Goal: Task Accomplishment & Management: Complete application form

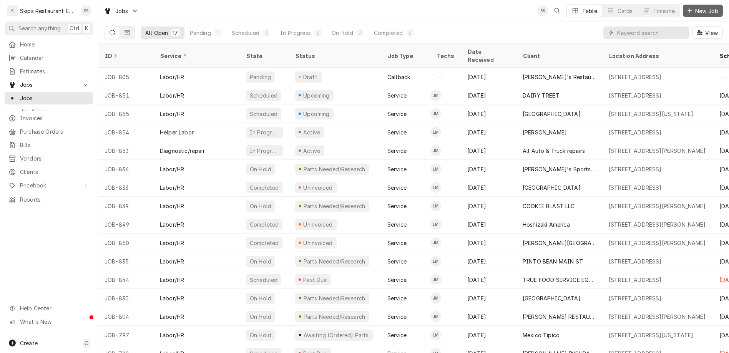
click at [711, 8] on span "New Job" at bounding box center [706, 11] width 26 height 8
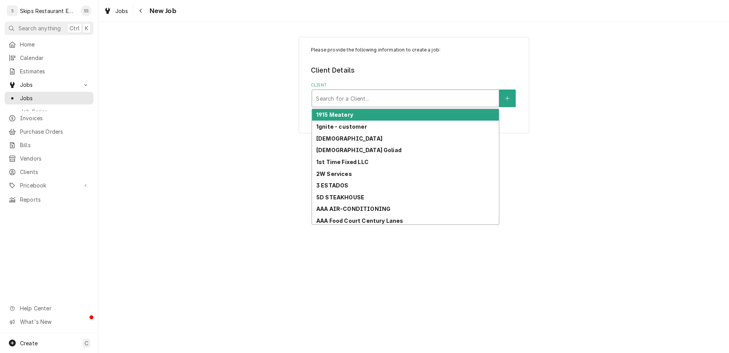
click at [363, 91] on div "Client" at bounding box center [405, 98] width 179 height 14
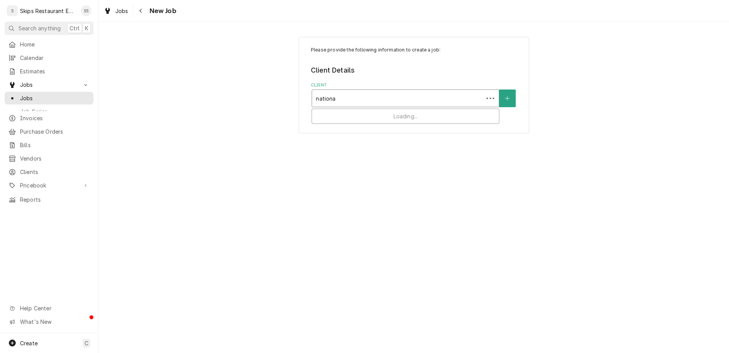
type input "national"
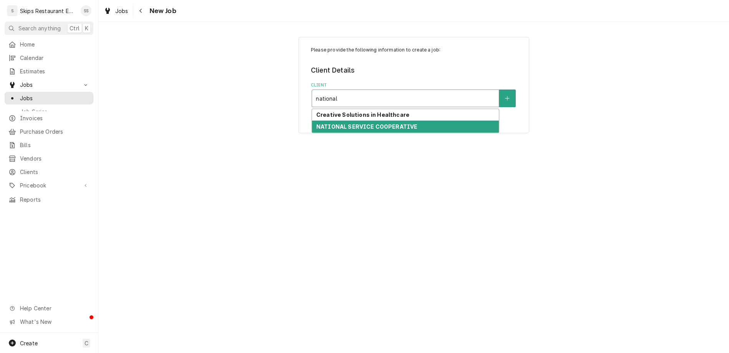
click at [363, 123] on strong "NATIONAL SERVICE COOPERATIVE" at bounding box center [366, 126] width 101 height 7
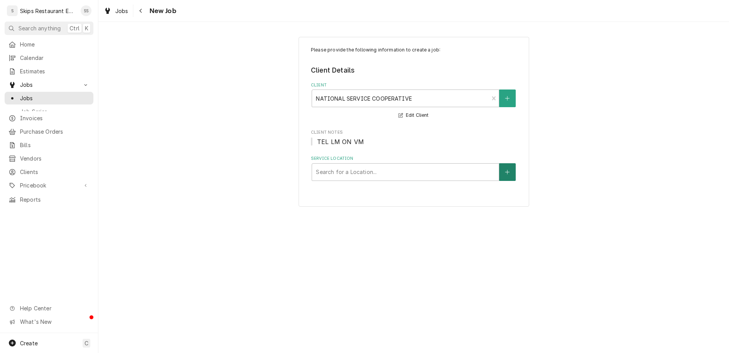
click at [505, 170] on icon "Create New Location" at bounding box center [507, 172] width 4 height 4
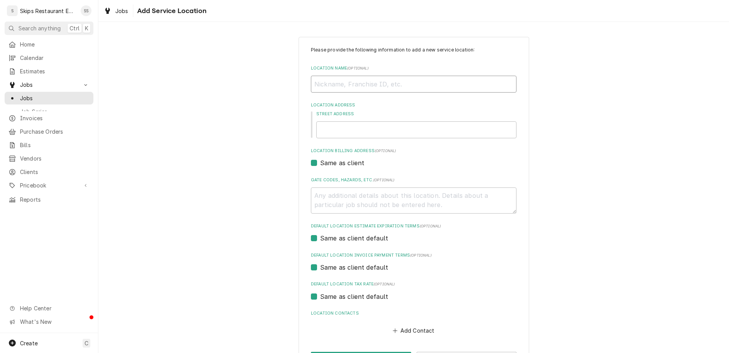
click at [351, 76] on input "Location Name ( optional )" at bounding box center [413, 84] width 205 height 17
type textarea "x"
type input "7"
type textarea "x"
type input "7"
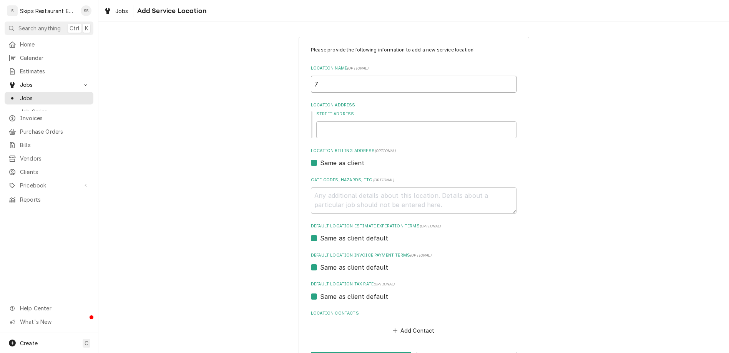
type textarea "x"
type input "7 B"
type textarea "x"
type input "7 Br"
type textarea "x"
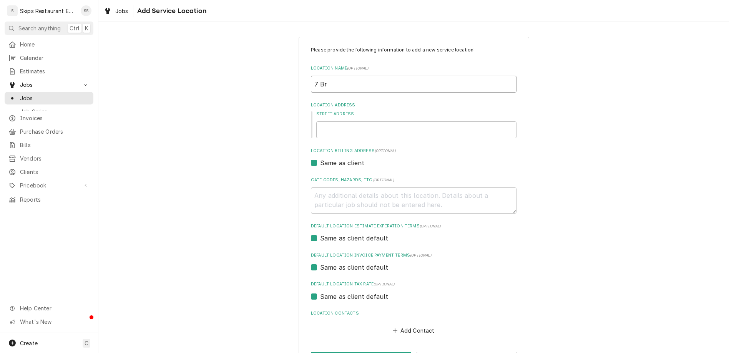
type input "7 Bre"
type textarea "x"
type input "7 Brew"
type textarea "x"
type input "7 Brew"
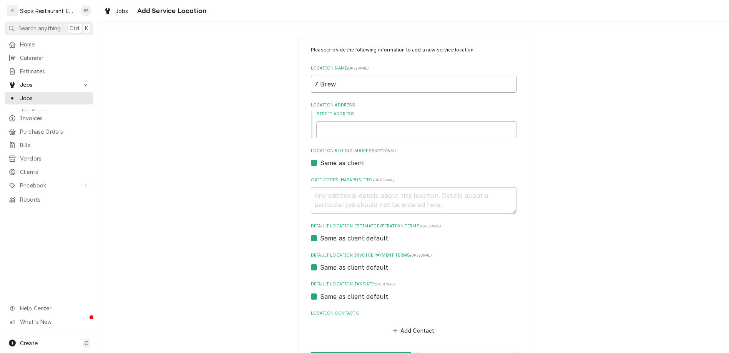
type textarea "x"
type input "7 Brew C"
type textarea "x"
type input "7 Brew Co"
type textarea "x"
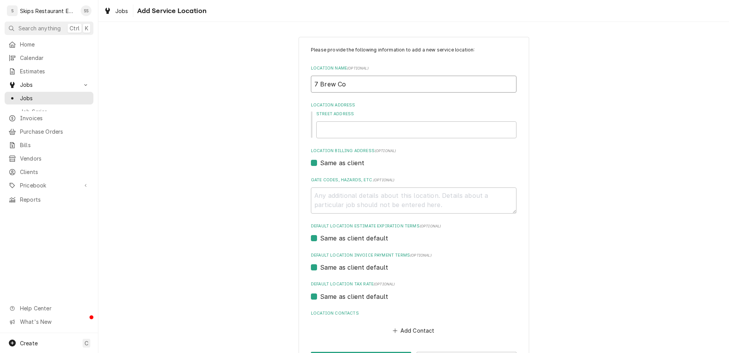
type input "7 Brew Cof"
type textarea "x"
type input "7 Brew Coff"
type textarea "x"
type input "7 Brew Coffe"
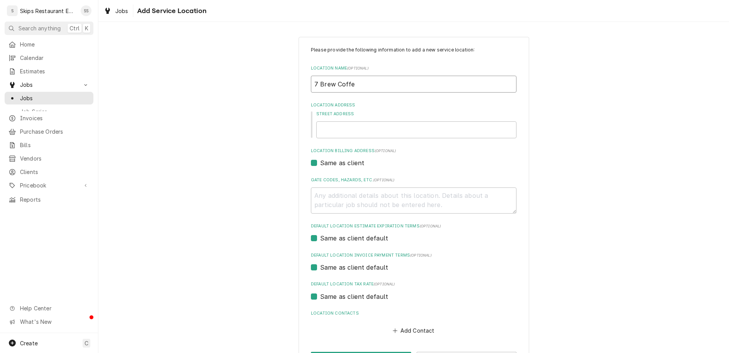
type textarea "x"
type input "7 Brew Coffee"
type textarea "x"
type input "7 Brew Coffee,"
type textarea "x"
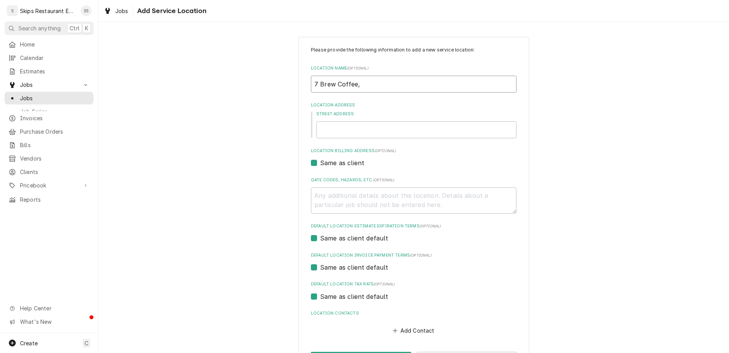
type input "7 Brew Coffee,"
type textarea "x"
type input "7 Brew Coffee, 5"
type textarea "x"
type input "7 Brew Coffee, 56"
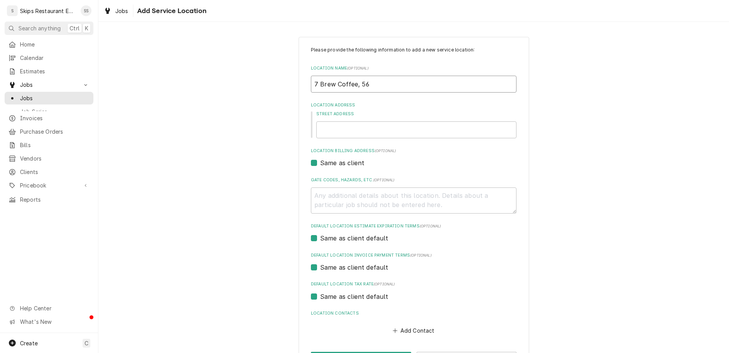
type textarea "x"
type input "7 Brew Coffee, 564"
type textarea "x"
type input "7 Brew Coffee, 564"
click at [349, 121] on input "Street Address" at bounding box center [416, 129] width 200 height 17
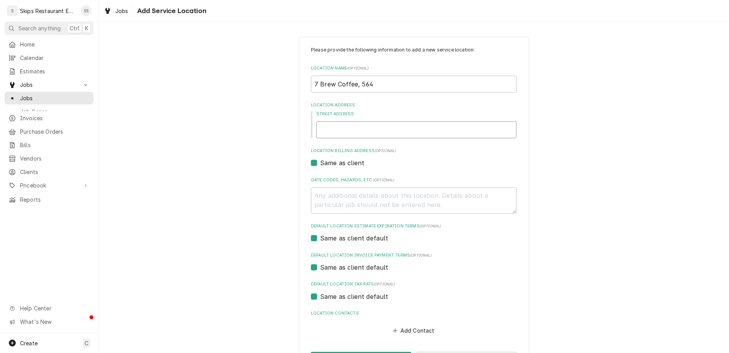
type textarea "x"
type input "6"
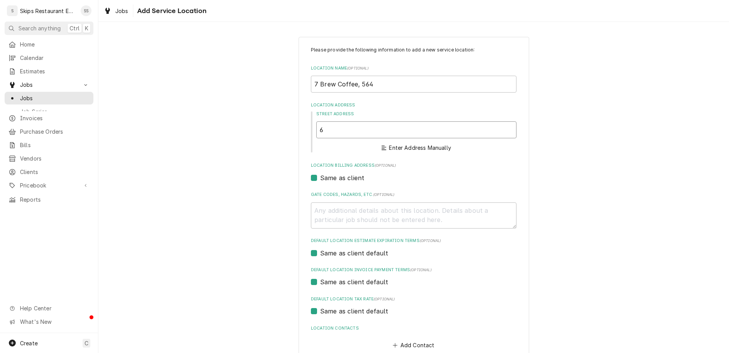
type textarea "x"
type input "64"
type textarea "x"
type input "641"
type textarea "x"
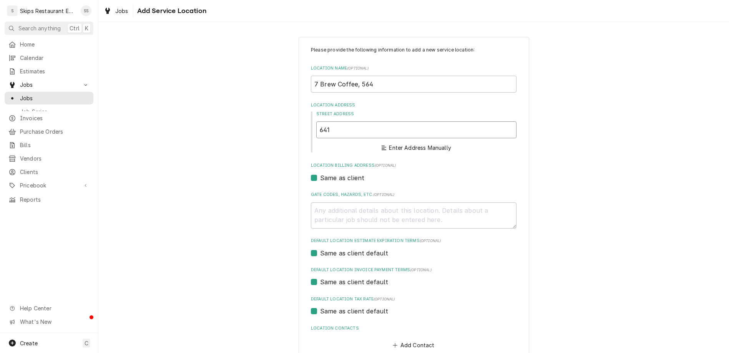
type input "6410"
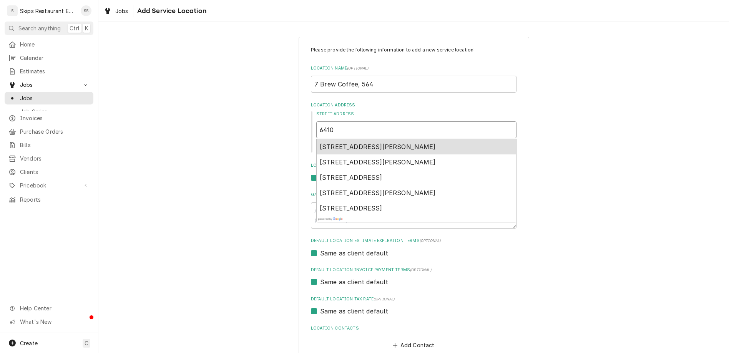
type textarea "x"
type input "6410"
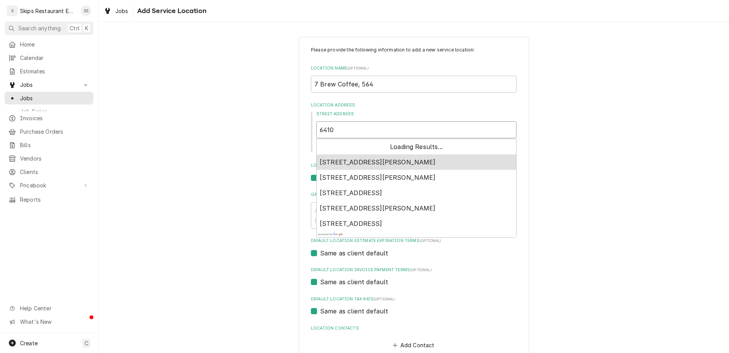
type textarea "x"
type input "6410 N"
type textarea "x"
type input "6410 N"
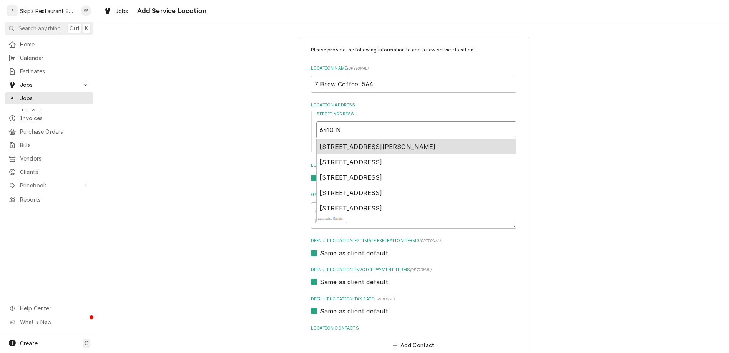
type textarea "x"
type input "6410 N N"
click at [349, 143] on span "6410 North Navarro Street, Victoria, TX, USA" at bounding box center [378, 147] width 116 height 8
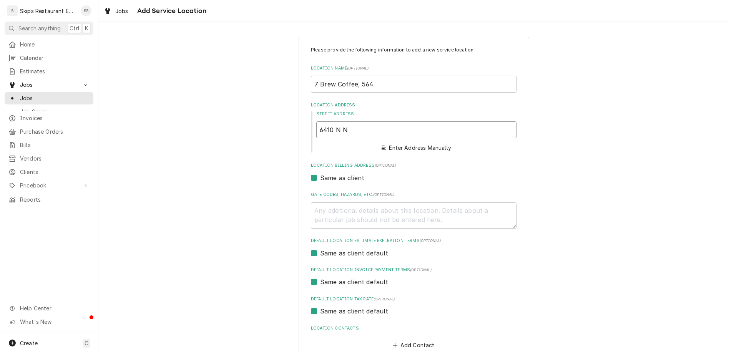
type textarea "x"
type input "6410 N Navarro St"
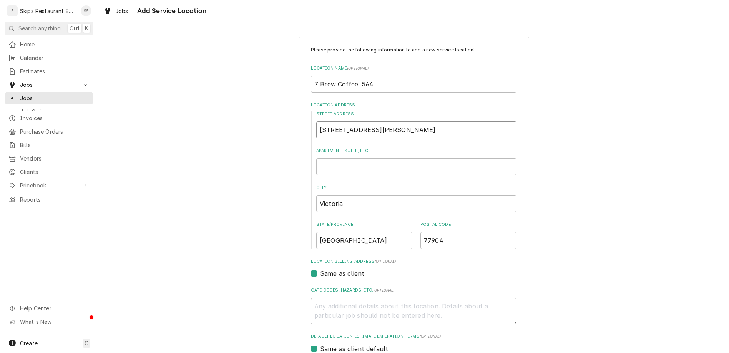
type textarea "x"
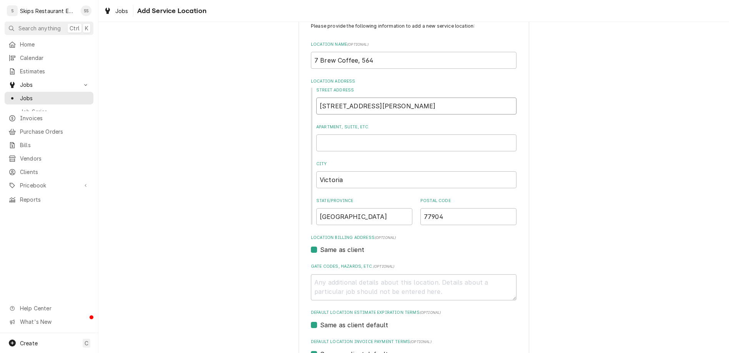
type input "6410 N Navarro St"
type textarea "x"
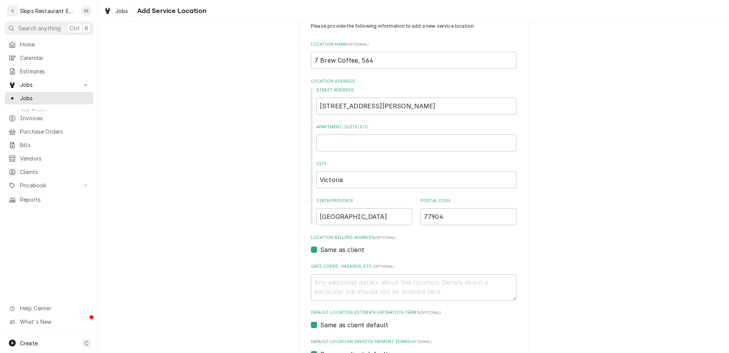
type input "Zach"
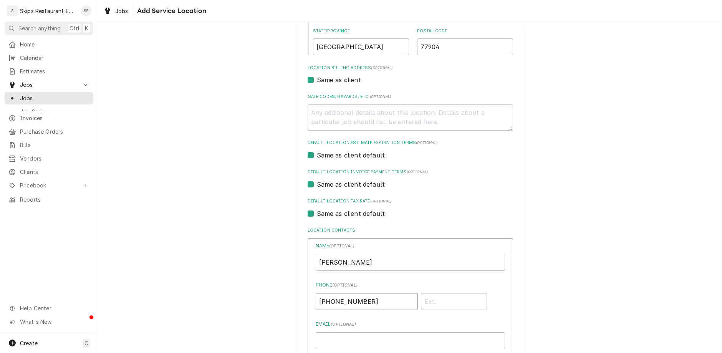
type input "(361) 648-9230"
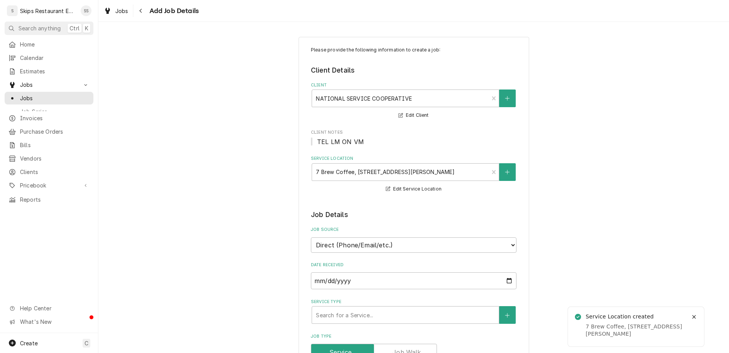
scroll to position [150, 0]
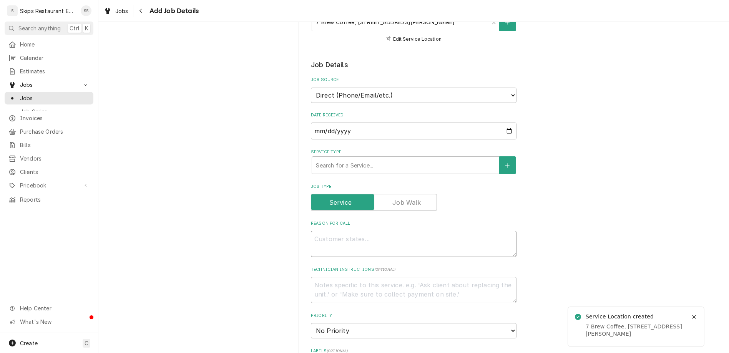
click at [356, 231] on textarea "Reason For Call" at bounding box center [413, 244] width 205 height 26
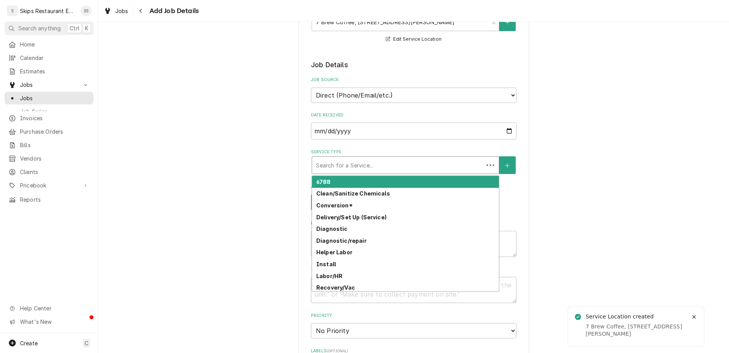
click at [350, 158] on div "Service Type" at bounding box center [398, 165] width 164 height 14
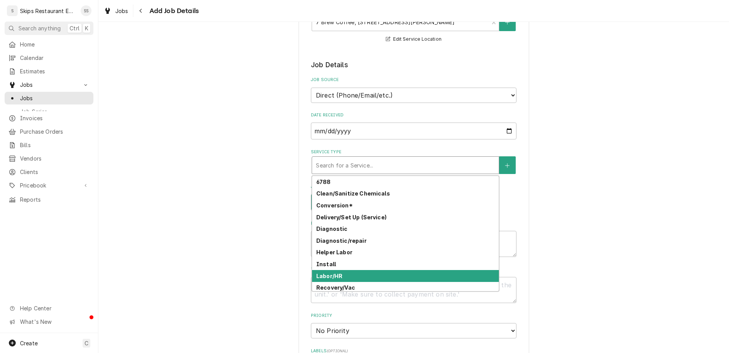
click at [333, 273] on strong "Labor/HR" at bounding box center [329, 276] width 26 height 7
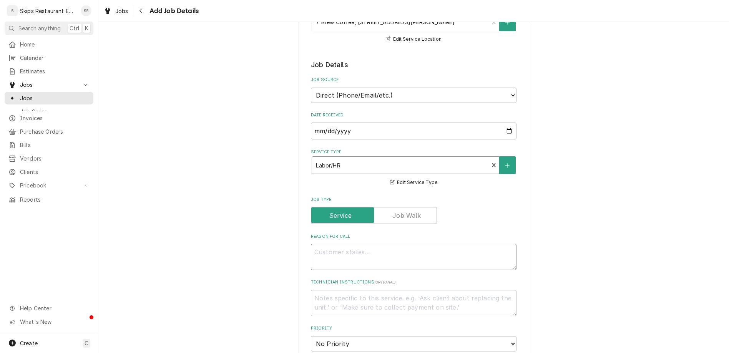
click at [334, 244] on textarea "Reason For Call" at bounding box center [413, 257] width 205 height 26
type textarea "x"
type textarea "W"
type textarea "x"
type textarea "Wa"
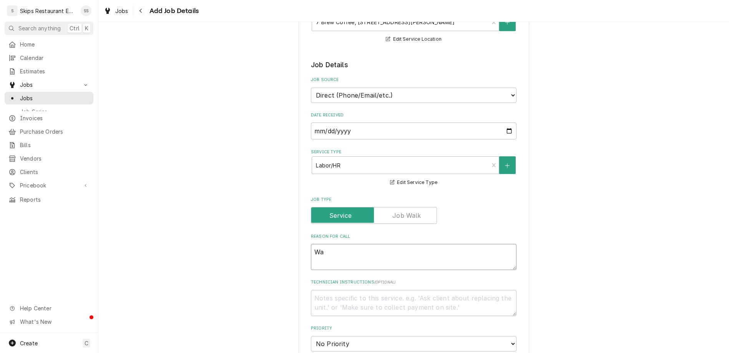
type textarea "x"
type textarea "War"
type textarea "x"
type textarea "Warr"
type textarea "x"
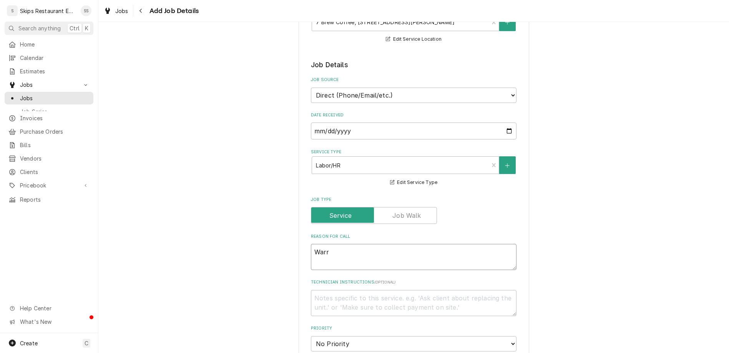
type textarea "Warra"
type textarea "x"
type textarea "Warran"
type textarea "x"
type textarea "Warrant"
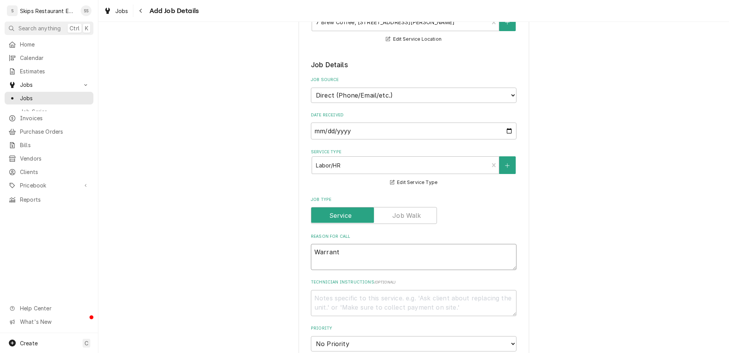
type textarea "x"
type textarea "Warranty"
type textarea "x"
type textarea "Warranty"
type textarea "x"
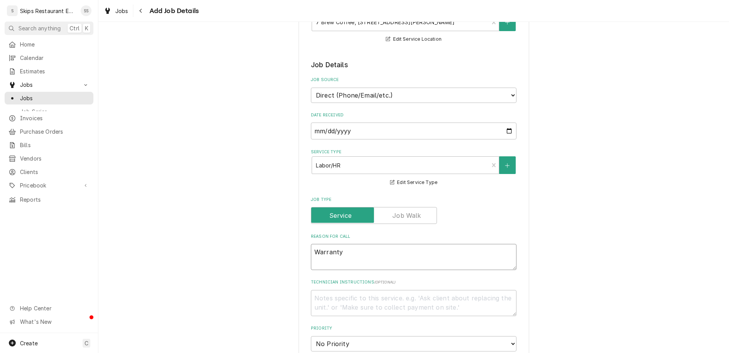
type textarea "Warranty -"
type textarea "x"
type textarea "Warranty -"
type textarea "x"
type textarea "Warranty - T"
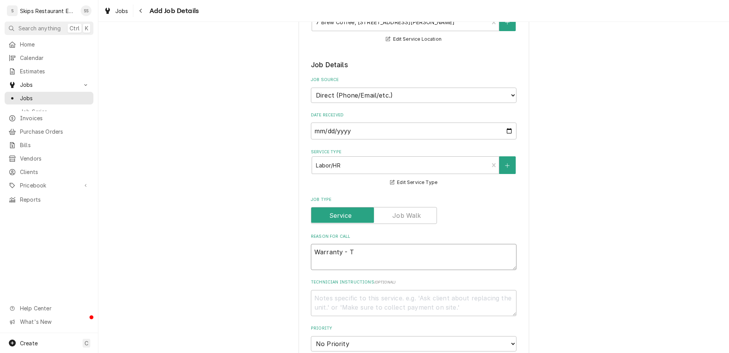
type textarea "x"
type textarea "Warranty - Tr"
type textarea "x"
type textarea "Warranty - Tri"
type textarea "x"
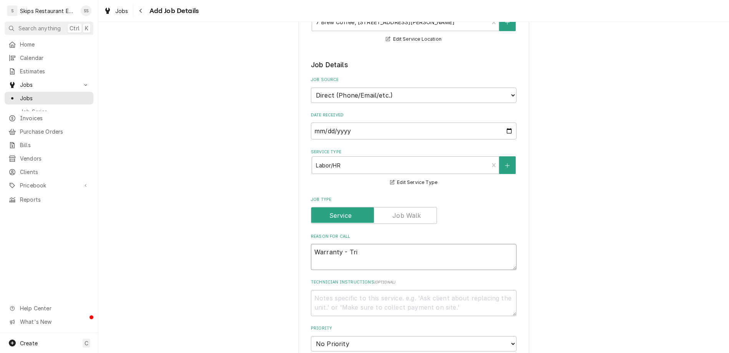
type textarea "Warranty - Trip"
type textarea "x"
type textarea "Warranty - Tripp"
type textarea "x"
type textarea "Warranty - Trippi"
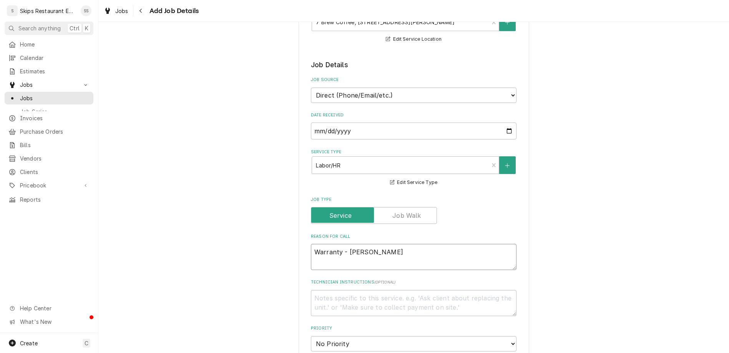
type textarea "x"
type textarea "Warranty - Trippin"
type textarea "x"
type textarea "Warranty - Tripping"
type textarea "x"
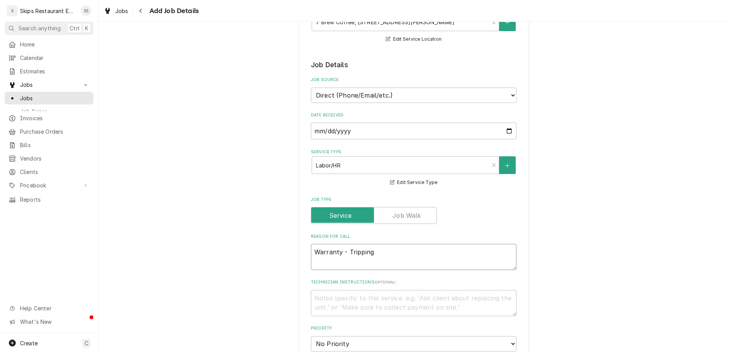
type textarea "Warranty - Tripping"
type textarea "x"
type textarea "Warranty - Tripping B"
type textarea "x"
type textarea "Warranty - Tripping Bu"
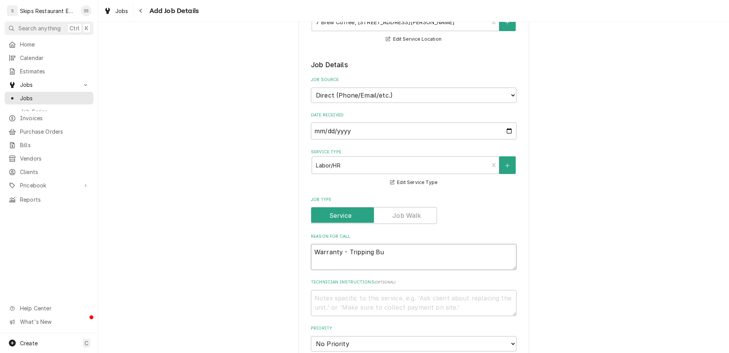
type textarea "x"
type textarea "Warranty - Tripping Bui"
type textarea "x"
type textarea "Warranty - Tripping Buil"
type textarea "x"
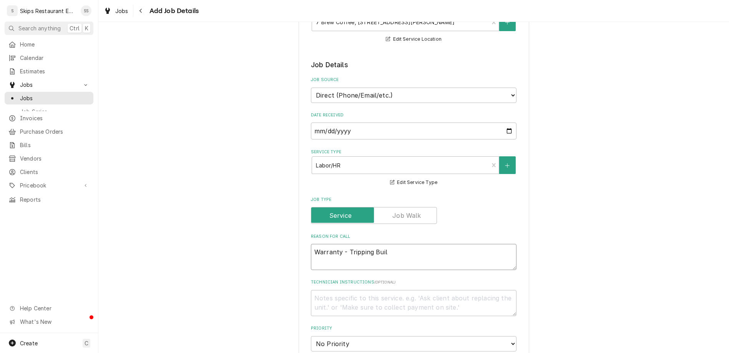
type textarea "Warranty - Tripping Build"
type textarea "x"
type textarea "Warranty - Tripping Buildi"
type textarea "x"
type textarea "Warranty - Tripping Buildin"
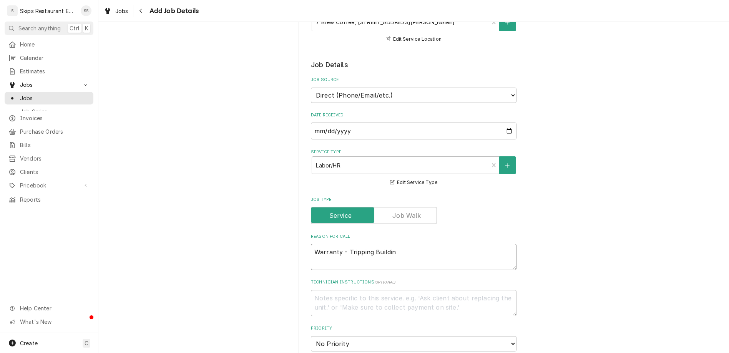
type textarea "x"
type textarea "Warranty - Tripping Building"
type textarea "x"
type textarea "Warranty - Tripping Building"
type textarea "x"
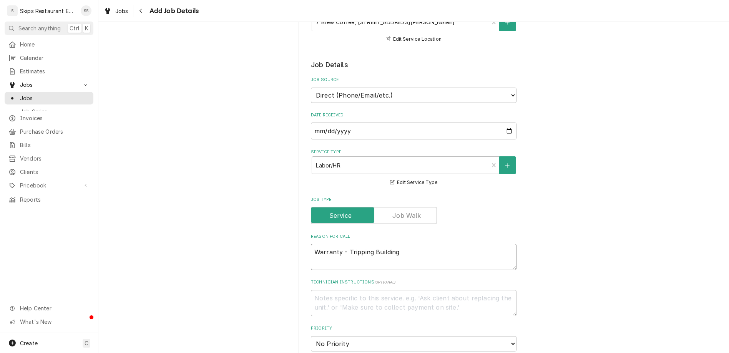
type textarea "Warranty - Tripping Building B"
type textarea "x"
type textarea "Warranty - Tripping Building Br"
type textarea "x"
type textarea "Warranty - Tripping Building Bre"
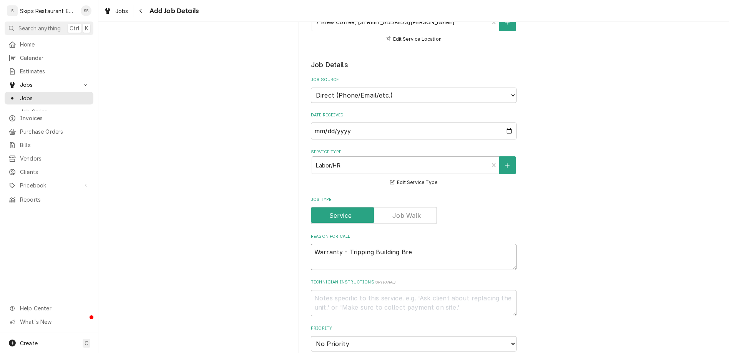
type textarea "x"
type textarea "Warranty - Tripping Building Brea"
type textarea "x"
type textarea "Warranty - Tripping Building Break"
type textarea "x"
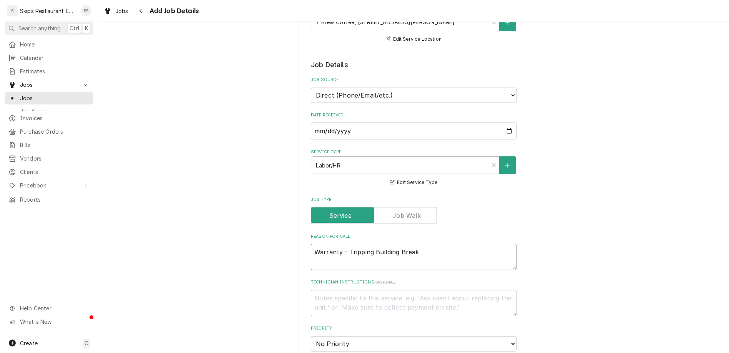
type textarea "Warranty - Tripping Building Breake"
type textarea "x"
type textarea "Warranty - Tripping Building Breaker"
type textarea "x"
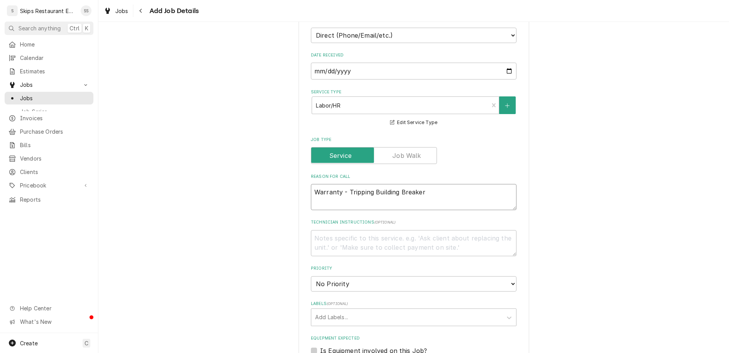
type textarea "Warranty - Tripping Building Breaker"
click at [343, 230] on textarea "Technician Instructions ( optional )" at bounding box center [413, 243] width 205 height 26
type textarea "x"
type textarea "V"
type textarea "x"
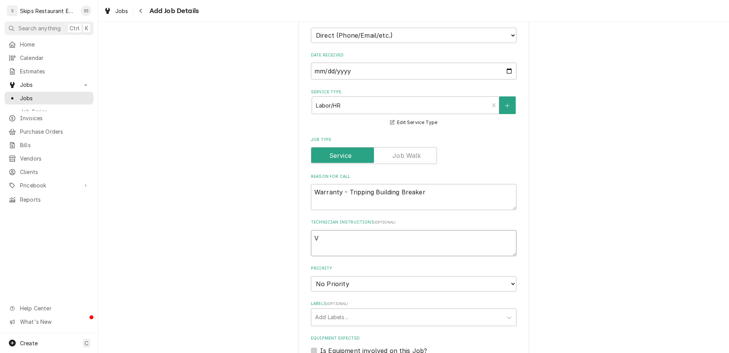
type textarea "Ve"
type textarea "x"
type textarea "Ver"
type textarea "x"
type textarea "Veri"
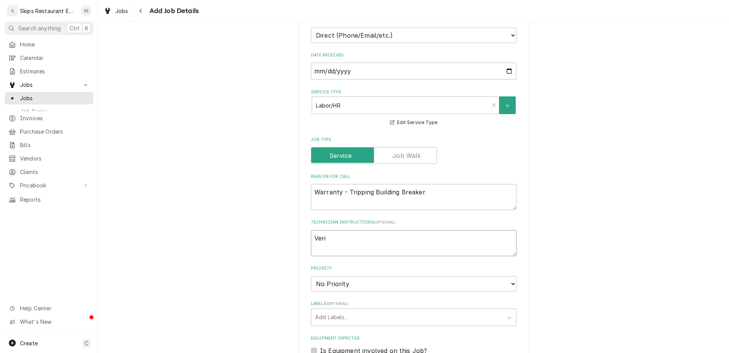
type textarea "x"
type textarea "Verif"
type textarea "x"
type textarea "Verify"
type textarea "x"
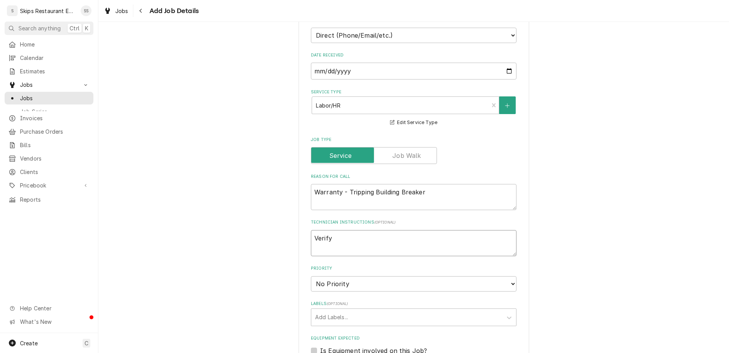
type textarea "Verify"
type textarea "x"
type textarea "Verify i"
type textarea "x"
type textarea "Verify in"
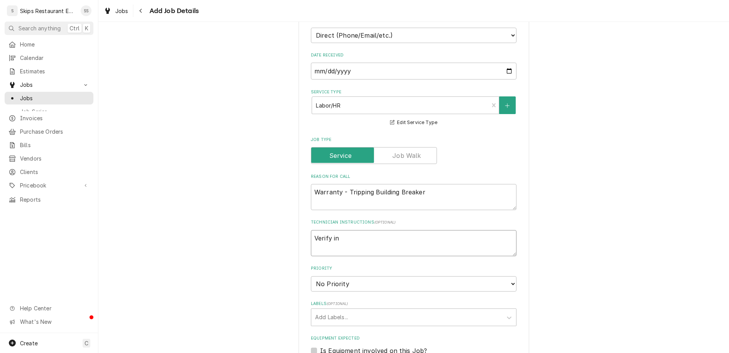
type textarea "x"
type textarea "Verify inc"
type textarea "x"
type textarea "Verify inco"
type textarea "x"
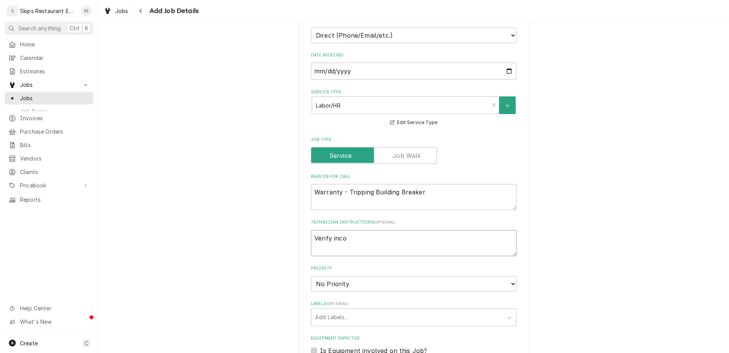
type textarea "Verify incom"
type textarea "x"
type textarea "Verify incomi"
type textarea "x"
type textarea "Verify incomin"
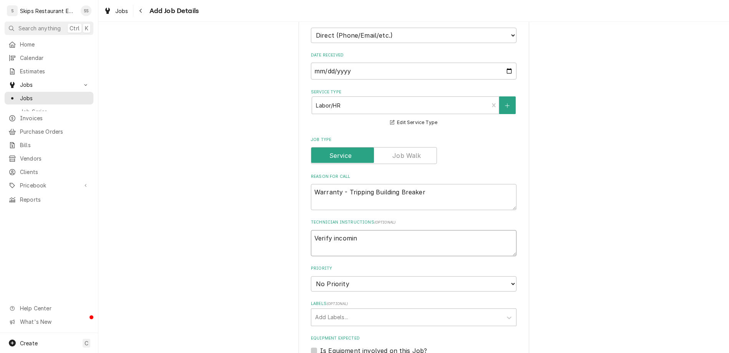
type textarea "x"
type textarea "Verify incoming"
type textarea "x"
type textarea "Verify incoming"
type textarea "x"
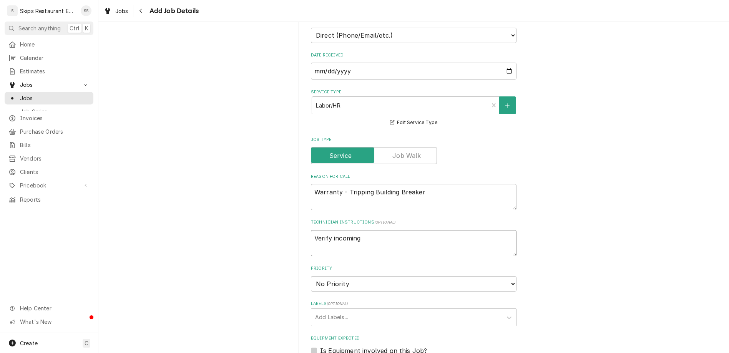
type textarea "Verify incoming p"
type textarea "x"
type textarea "Verify incoming po"
type textarea "x"
type textarea "Verify incoming pow"
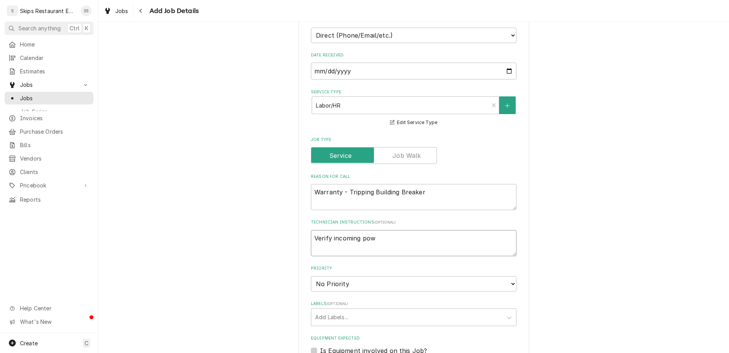
type textarea "x"
type textarea "Verify incoming powe"
type textarea "x"
type textarea "Verify incoming power"
type textarea "x"
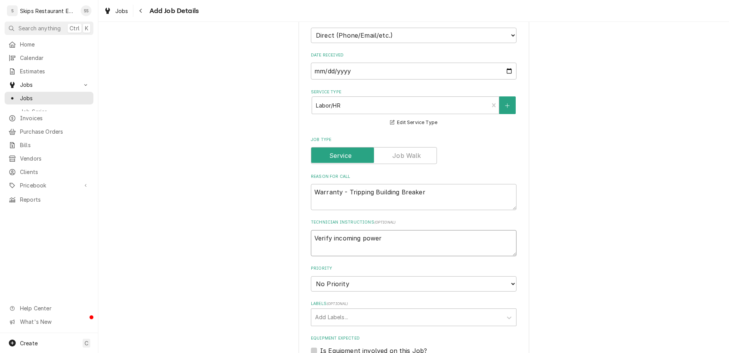
type textarea "Verify incoming power"
type textarea "x"
type textarea "Verify incoming power a"
type textarea "x"
type textarea "Verify incoming power at"
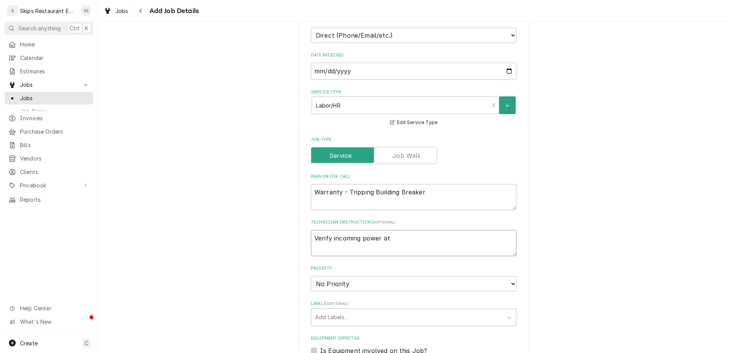
type textarea "x"
type textarea "Verify incoming power at"
type textarea "x"
type textarea "Verify incoming power at o"
type textarea "x"
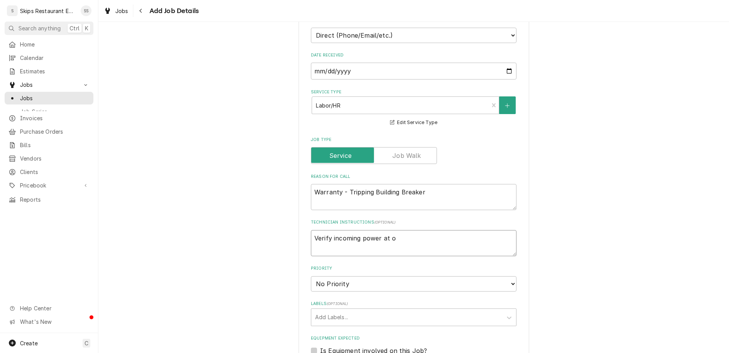
type textarea "Verify incoming power at ou"
type textarea "x"
type textarea "Verify incoming power at out"
type textarea "x"
type textarea "Verify incoming power at outl"
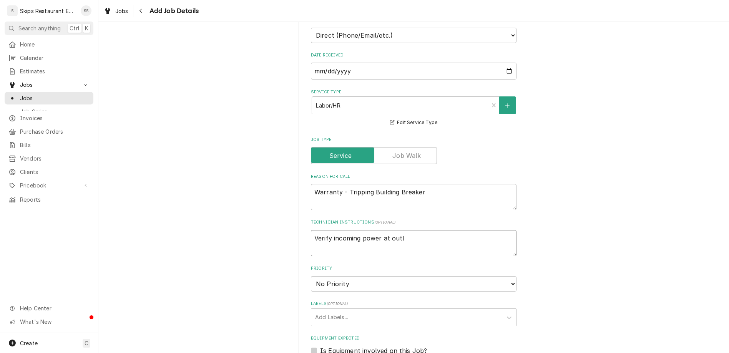
type textarea "x"
type textarea "Verify incoming power at outle"
type textarea "x"
type textarea "Verify incoming power at outlet"
type textarea "x"
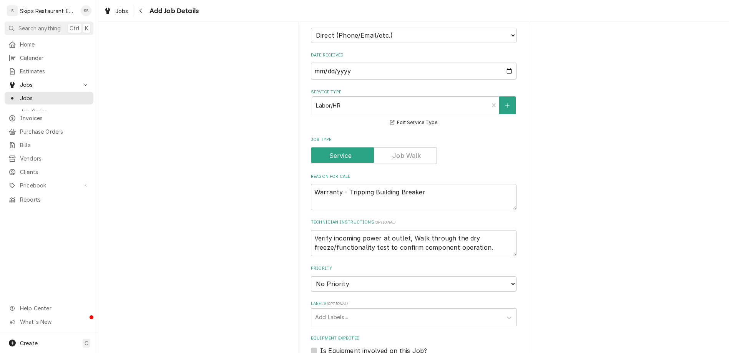
click at [321, 228] on div "Please provide the following information to create a job: Client Details Client…" at bounding box center [413, 227] width 230 height 800
click at [323, 346] on label "Is Equipment involved on this Job?" at bounding box center [373, 350] width 107 height 9
click at [323, 346] on input "Equipment Expected" at bounding box center [422, 354] width 205 height 17
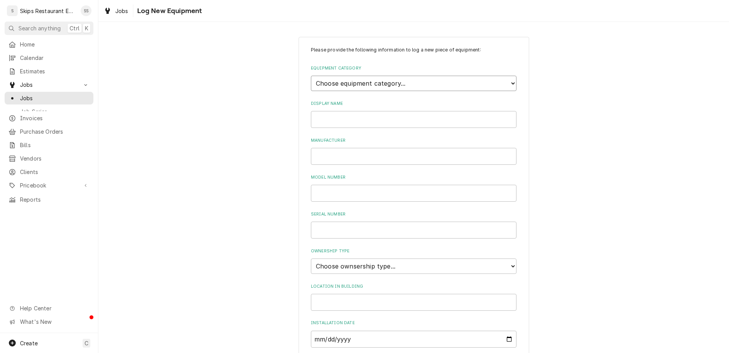
click at [311, 76] on select "Choose equipment category... Cooking Equipment Fryers Ice Machines Ovens and Ra…" at bounding box center [413, 83] width 205 height 15
click option "Beverage Equipment" at bounding box center [0, 0] width 0 height 0
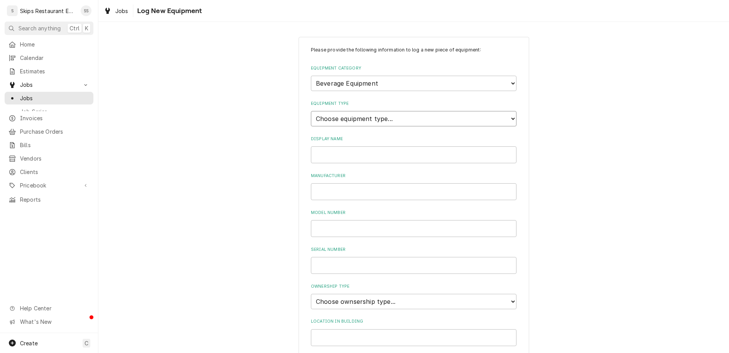
click at [311, 111] on select "Choose equipment type... Bar Blender Coffee Grinder Coffee Maker Coffee Urn Fro…" at bounding box center [413, 118] width 205 height 15
click option "Frozen Drink Machine" at bounding box center [0, 0] width 0 height 0
click at [351, 146] on input "Display Name" at bounding box center [413, 154] width 205 height 17
click at [343, 183] on input "Manufacturer" at bounding box center [413, 191] width 205 height 17
click at [311, 294] on select "Choose ownsership type... Unknown Owned Leased Rented" at bounding box center [413, 301] width 205 height 15
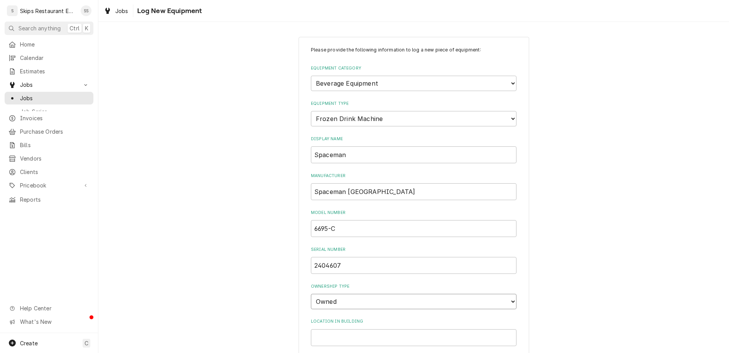
click option "Owned" at bounding box center [0, 0] width 0 height 0
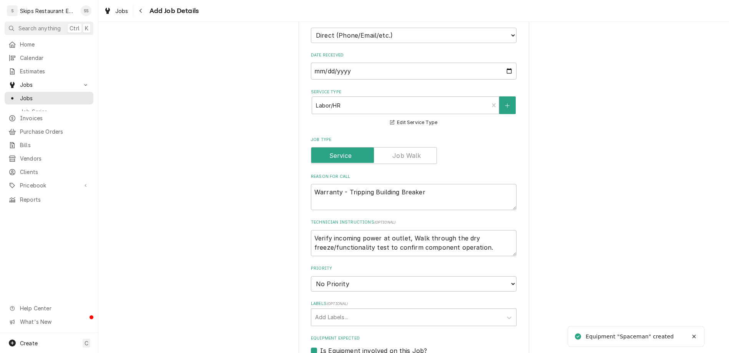
scroll to position [330, 0]
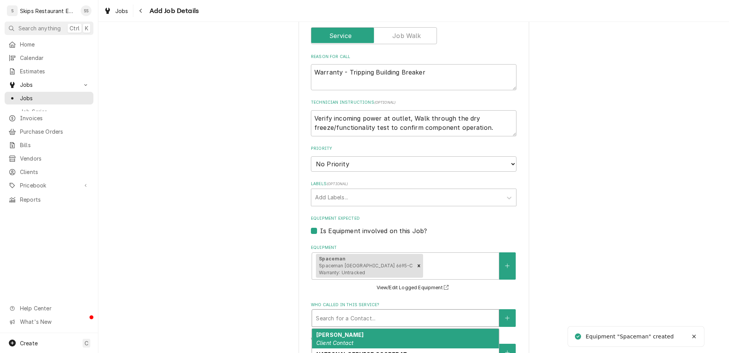
click at [353, 311] on div "Who called in this service?" at bounding box center [405, 318] width 179 height 14
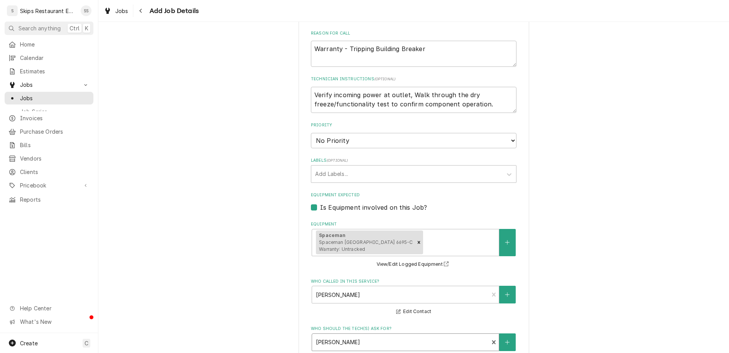
scroll to position [365, 0]
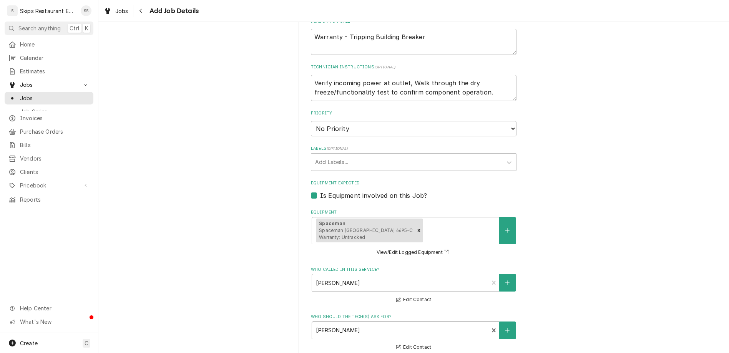
click option "2:00 PM" at bounding box center [0, 0] width 0 height 0
